Goal: Task Accomplishment & Management: Use online tool/utility

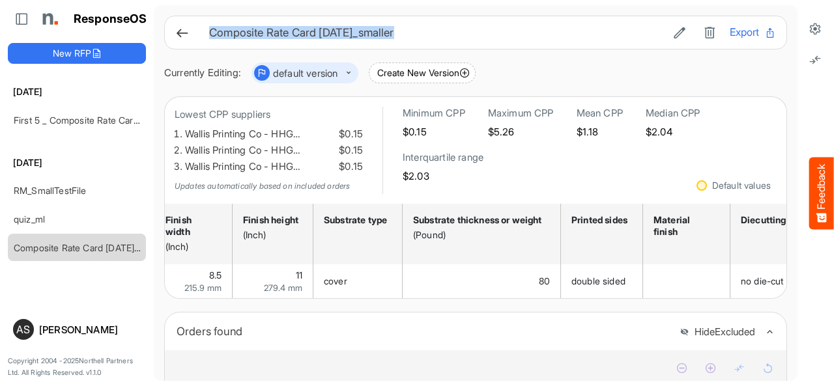
click at [352, 72] on button "dropdownbutton" at bounding box center [311, 73] width 82 height 16
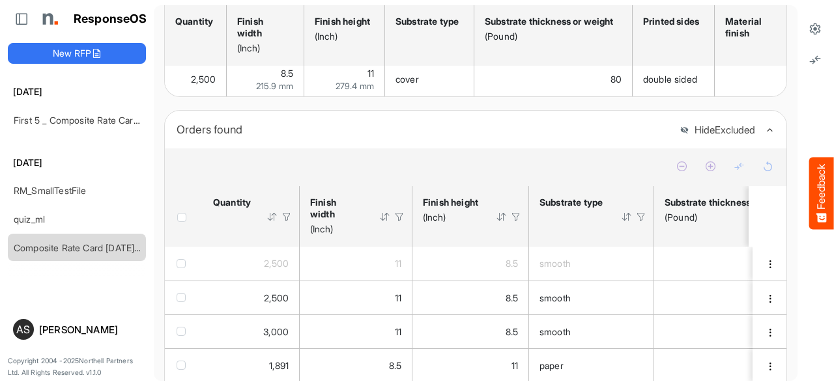
scroll to position [206, 0]
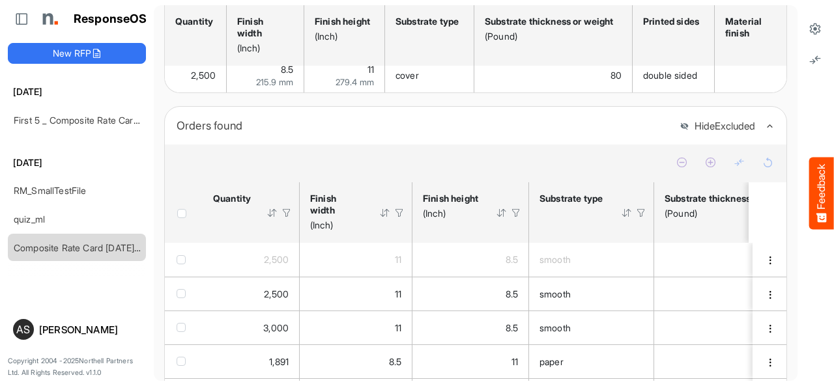
click at [270, 219] on div at bounding box center [272, 213] width 12 height 12
click at [272, 225] on th "Quantity Sorted in ascending order. Press Alt Down to open filter Menu" at bounding box center [251, 212] width 97 height 61
click at [286, 219] on div at bounding box center [287, 213] width 12 height 12
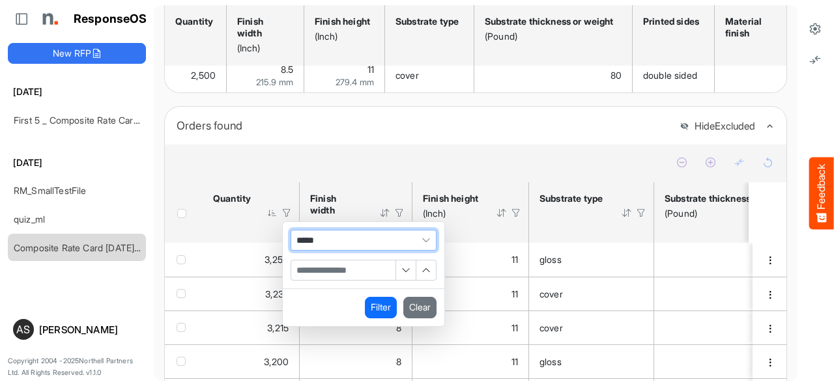
click at [423, 245] on span "Filter Operator" at bounding box center [426, 241] width 20 height 20
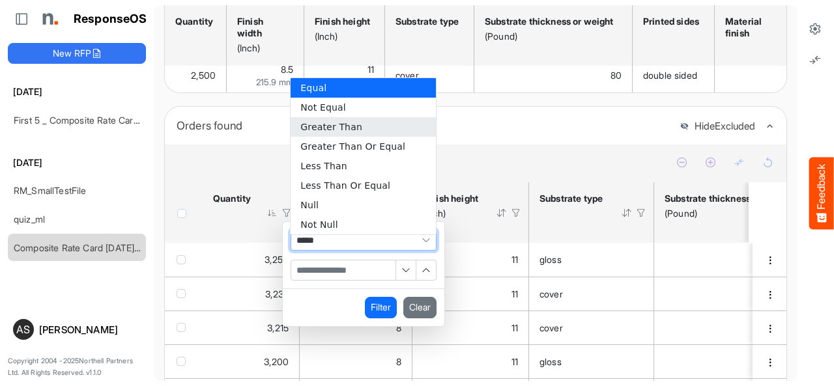
click at [315, 131] on li "Greater Than" at bounding box center [363, 127] width 145 height 20
type input "**********"
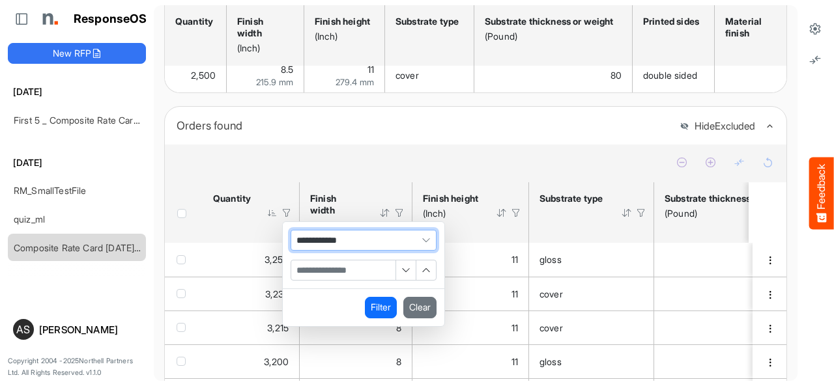
click at [315, 274] on input "Filter Value" at bounding box center [343, 271] width 104 height 20
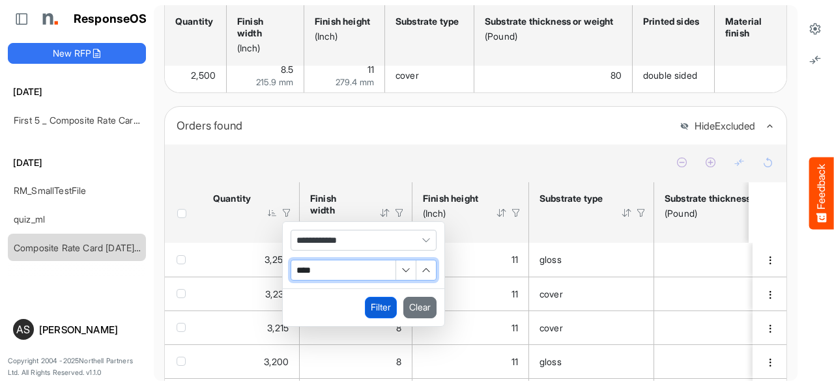
type input "****"
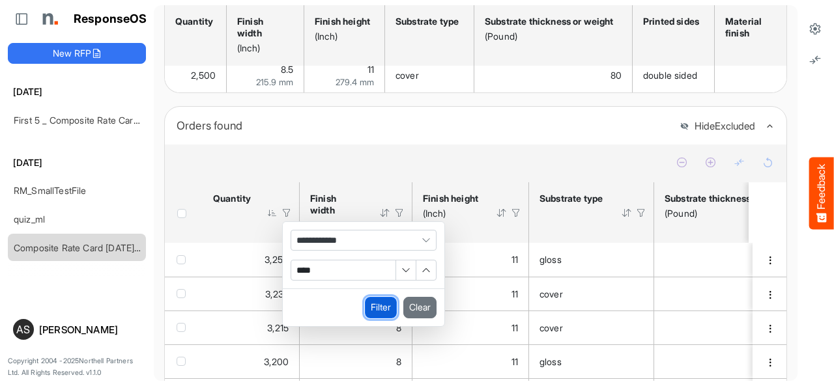
click at [375, 316] on button "Filter" at bounding box center [381, 307] width 32 height 21
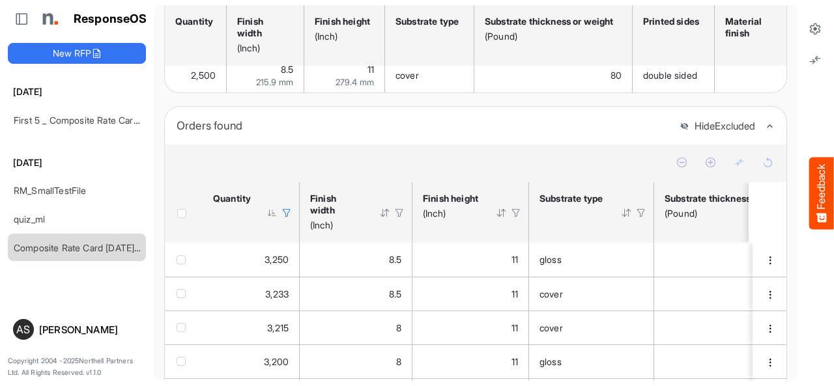
click at [288, 219] on div at bounding box center [287, 213] width 12 height 12
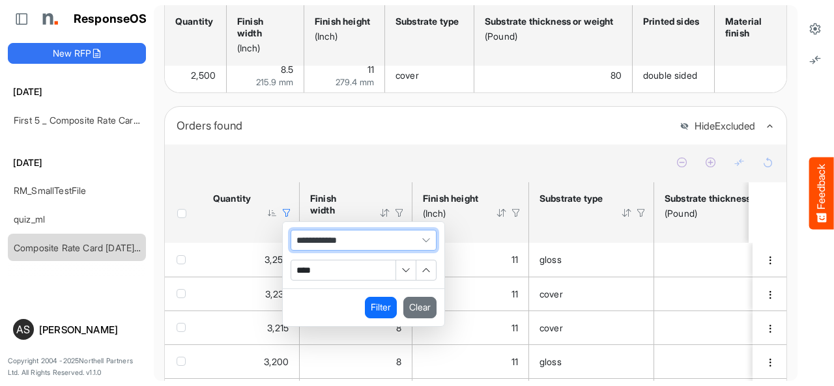
click at [422, 244] on span "Filter Operator" at bounding box center [426, 241] width 20 height 20
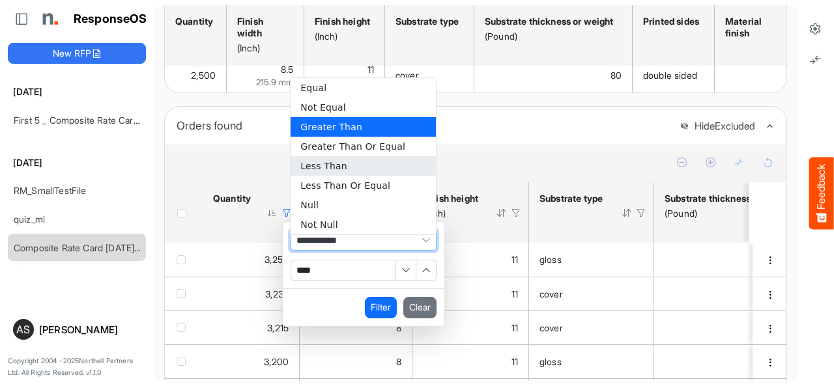
click at [319, 167] on li "Less Than" at bounding box center [363, 166] width 145 height 20
type input "*********"
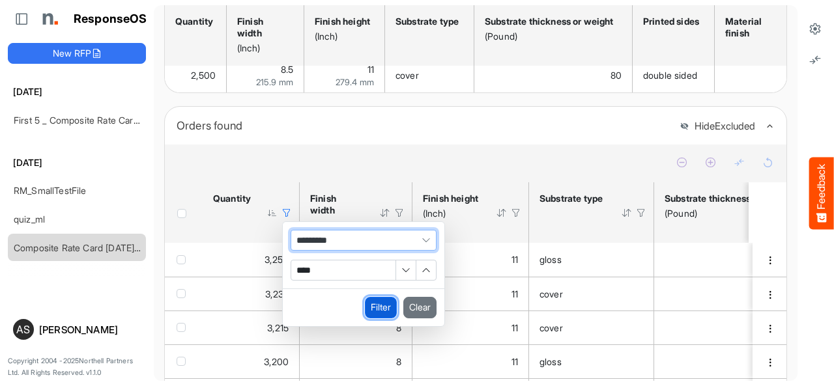
click at [382, 317] on button "Filter" at bounding box center [381, 307] width 32 height 21
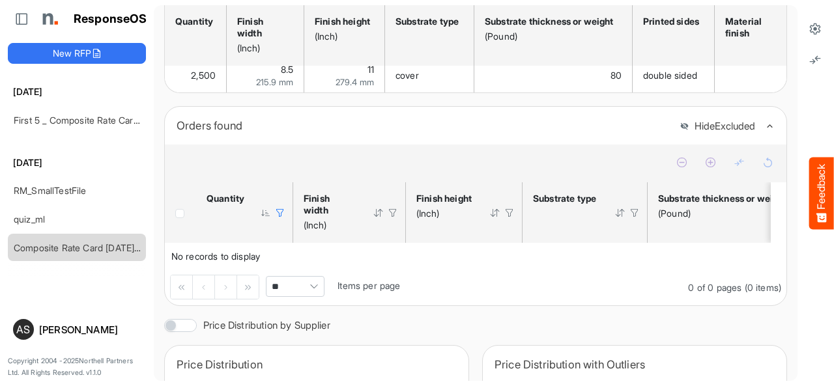
click at [278, 219] on div at bounding box center [280, 213] width 12 height 12
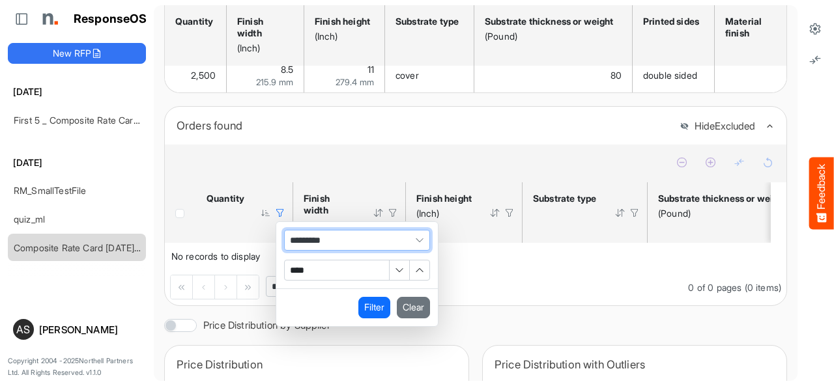
click at [293, 274] on input "****" at bounding box center [337, 271] width 104 height 20
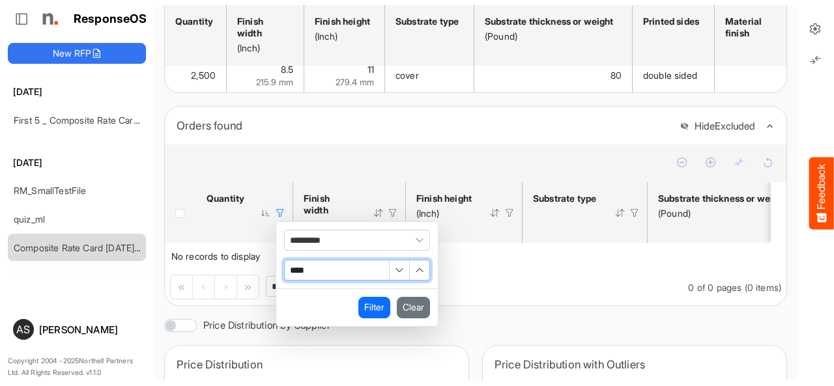
click at [293, 274] on input "****" at bounding box center [337, 271] width 104 height 20
type input "****"
click at [369, 318] on button "Filter" at bounding box center [374, 307] width 32 height 21
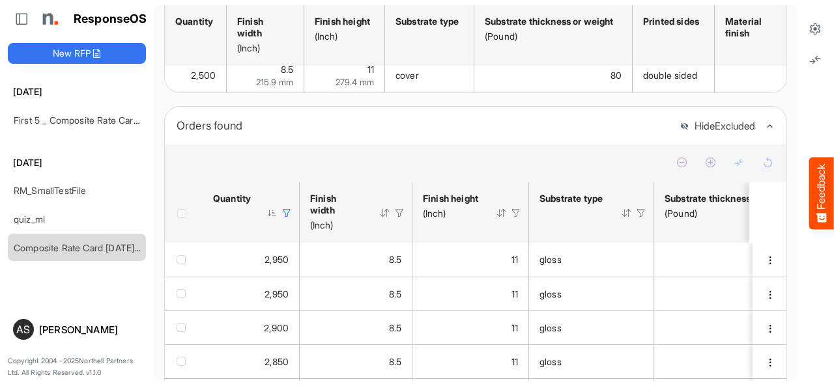
click at [289, 219] on div at bounding box center [287, 213] width 12 height 12
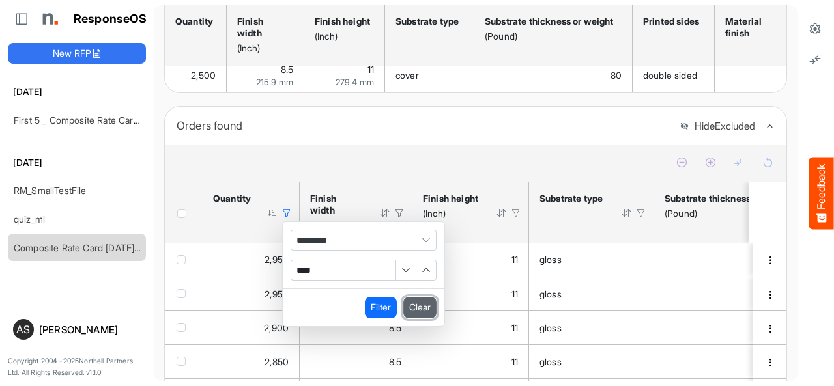
click at [422, 306] on button "Clear" at bounding box center [419, 307] width 33 height 21
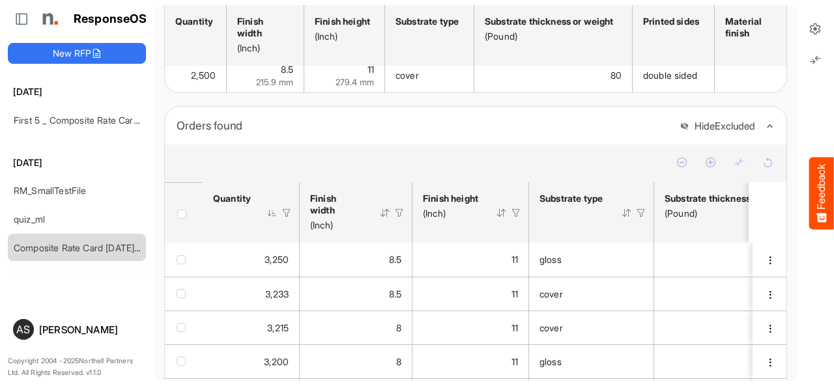
click at [188, 219] on div "Header checkbox" at bounding box center [184, 214] width 14 height 9
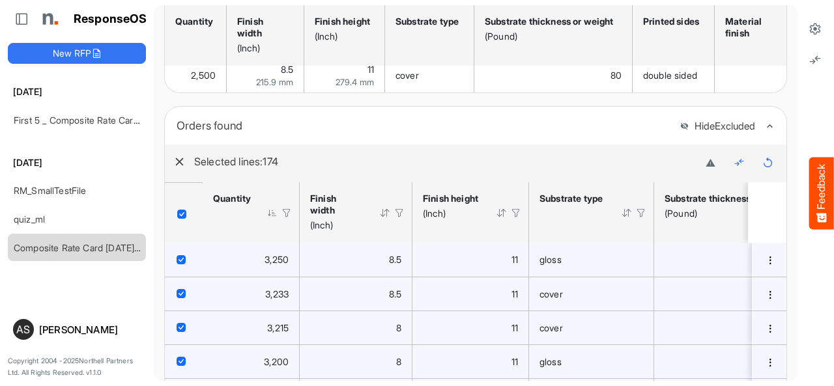
click at [183, 219] on span "Header checkbox" at bounding box center [181, 214] width 9 height 9
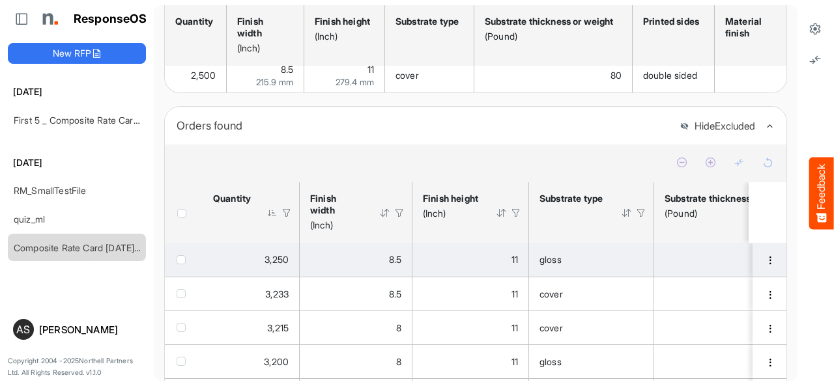
click at [185, 266] on div "checkbox" at bounding box center [184, 259] width 14 height 13
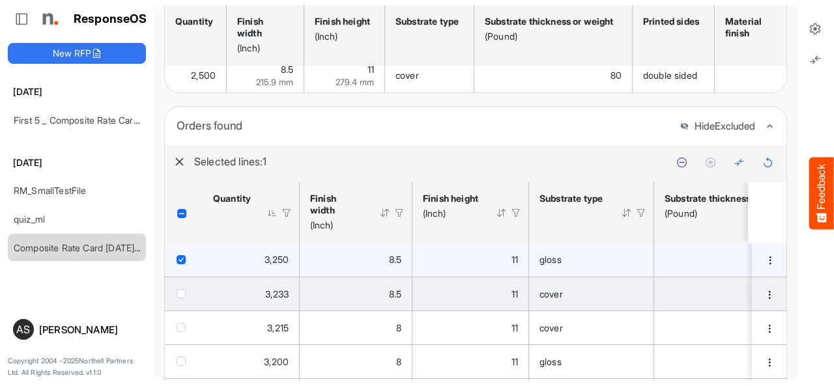
click at [183, 298] on span "checkbox" at bounding box center [181, 293] width 9 height 9
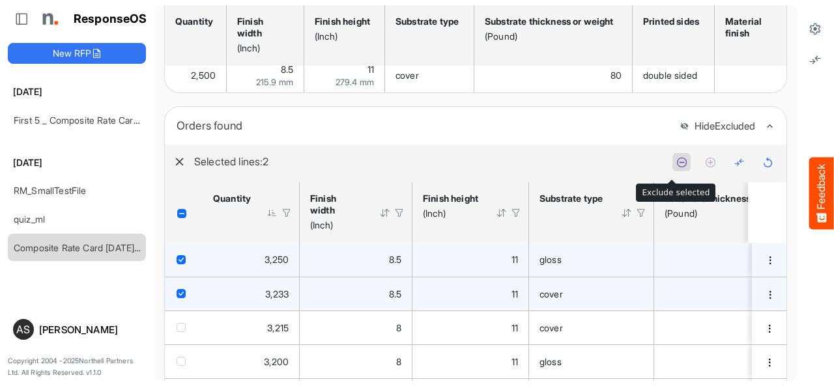
click at [676, 166] on icon at bounding box center [681, 162] width 11 height 11
click at [763, 267] on button "dropdownbutton" at bounding box center [770, 260] width 14 height 13
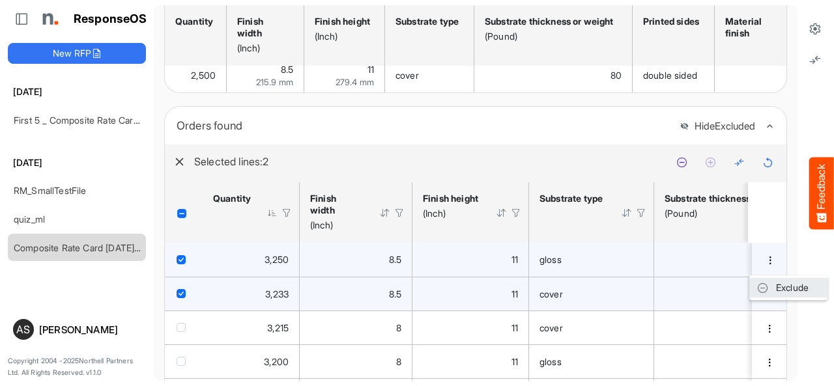
click at [763, 291] on span at bounding box center [763, 288] width 12 height 20
click at [179, 219] on span "Header checkbox" at bounding box center [181, 214] width 9 height 9
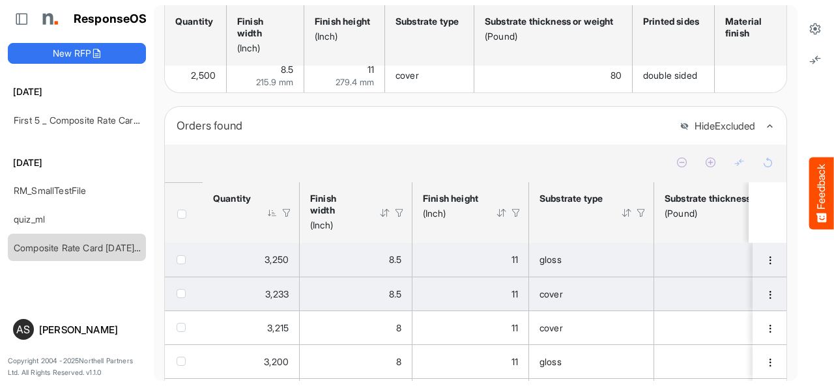
click at [180, 265] on span "checkbox" at bounding box center [181, 259] width 9 height 9
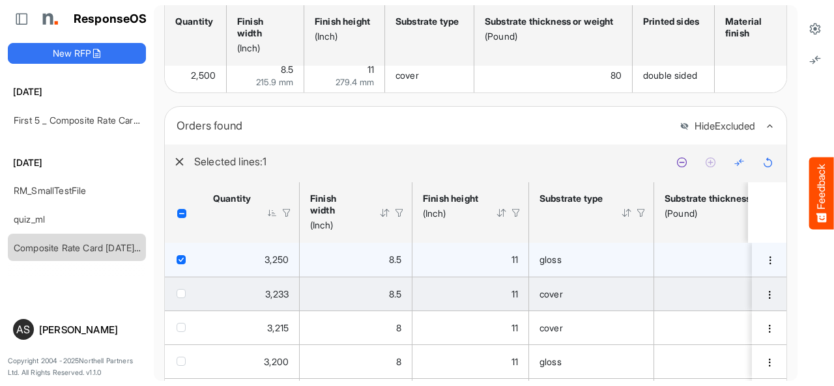
click at [752, 269] on td "34dfd374-3813-4e15-aac7-991a1fed2a8e is template cell Column Header" at bounding box center [770, 260] width 37 height 34
click at [766, 265] on span "dropdownbutton" at bounding box center [770, 260] width 9 height 9
click at [764, 295] on span at bounding box center [763, 288] width 12 height 20
click at [762, 168] on icon at bounding box center [767, 162] width 11 height 11
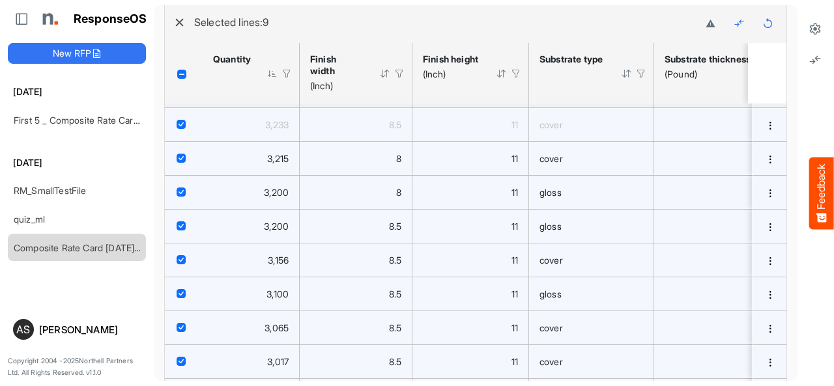
scroll to position [0, 0]
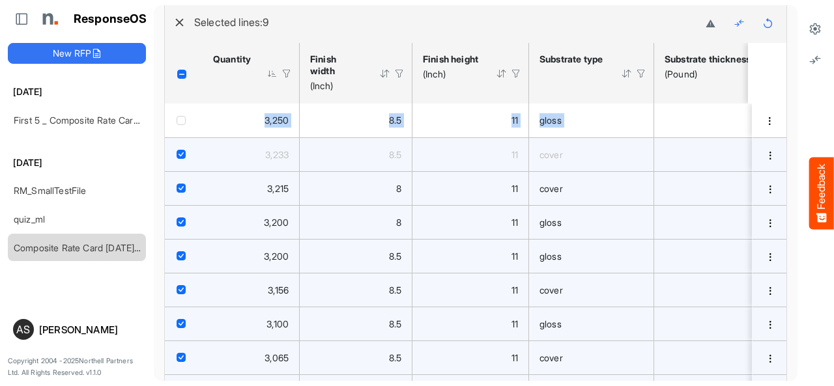
drag, startPoint x: 772, startPoint y: 130, endPoint x: 769, endPoint y: 90, distance: 39.9
click at [769, 90] on div "sfgridw0o5diztpmb_header_table Press Enter to sort. Press Alt Down to open filt…" at bounding box center [476, 245] width 622 height 405
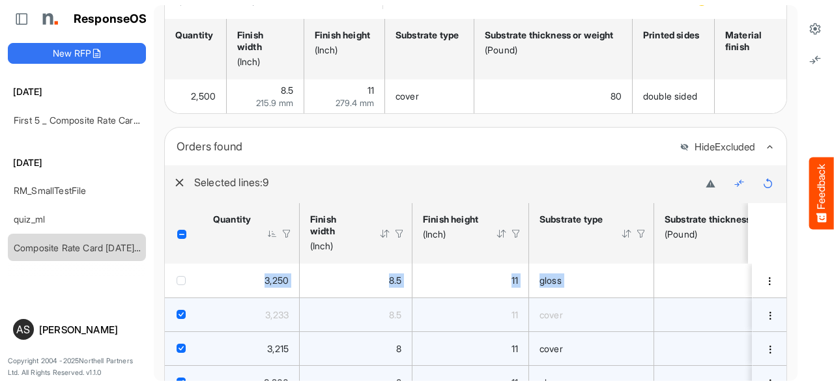
scroll to position [183, 0]
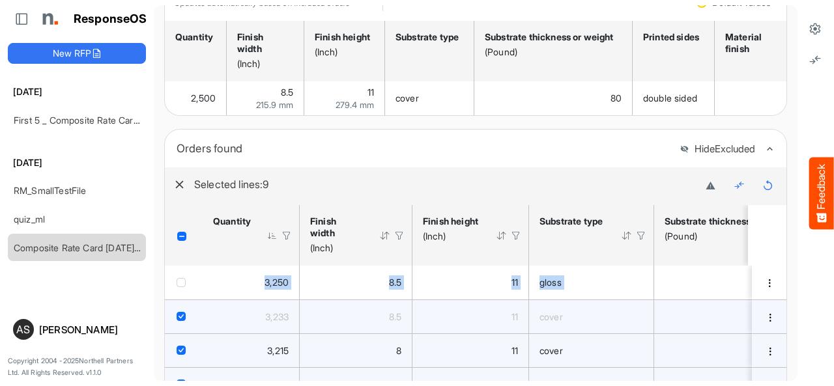
click at [180, 190] on icon "button" at bounding box center [180, 185] width 10 height 10
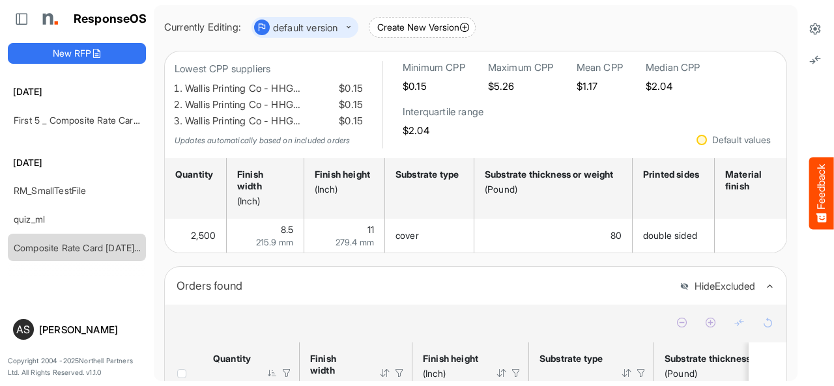
scroll to position [0, 0]
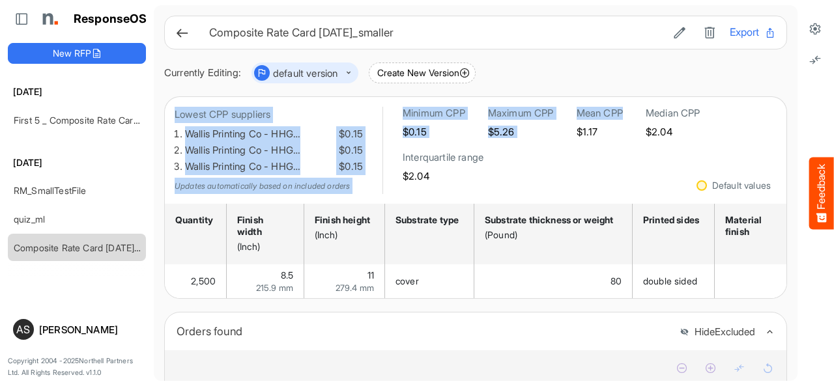
drag, startPoint x: 781, startPoint y: 82, endPoint x: 781, endPoint y: 91, distance: 9.1
click at [781, 91] on main "Composite Rate Card [DATE]_smaller Export Currently Editing: default version Cr…" at bounding box center [476, 193] width 644 height 376
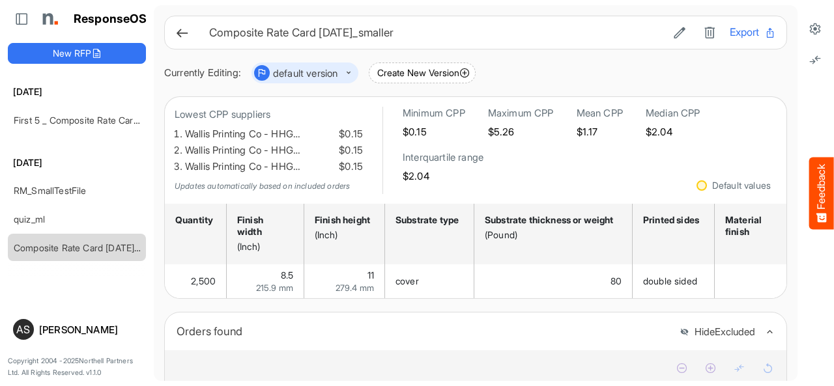
click at [745, 75] on div "Currently Editing: default version Create New Version" at bounding box center [475, 73] width 623 height 21
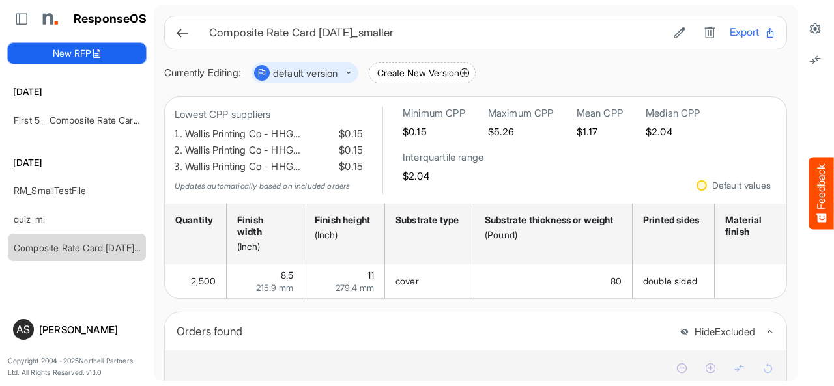
click at [73, 50] on button "New RFP" at bounding box center [77, 53] width 138 height 21
